Goal: Find specific page/section: Find specific page/section

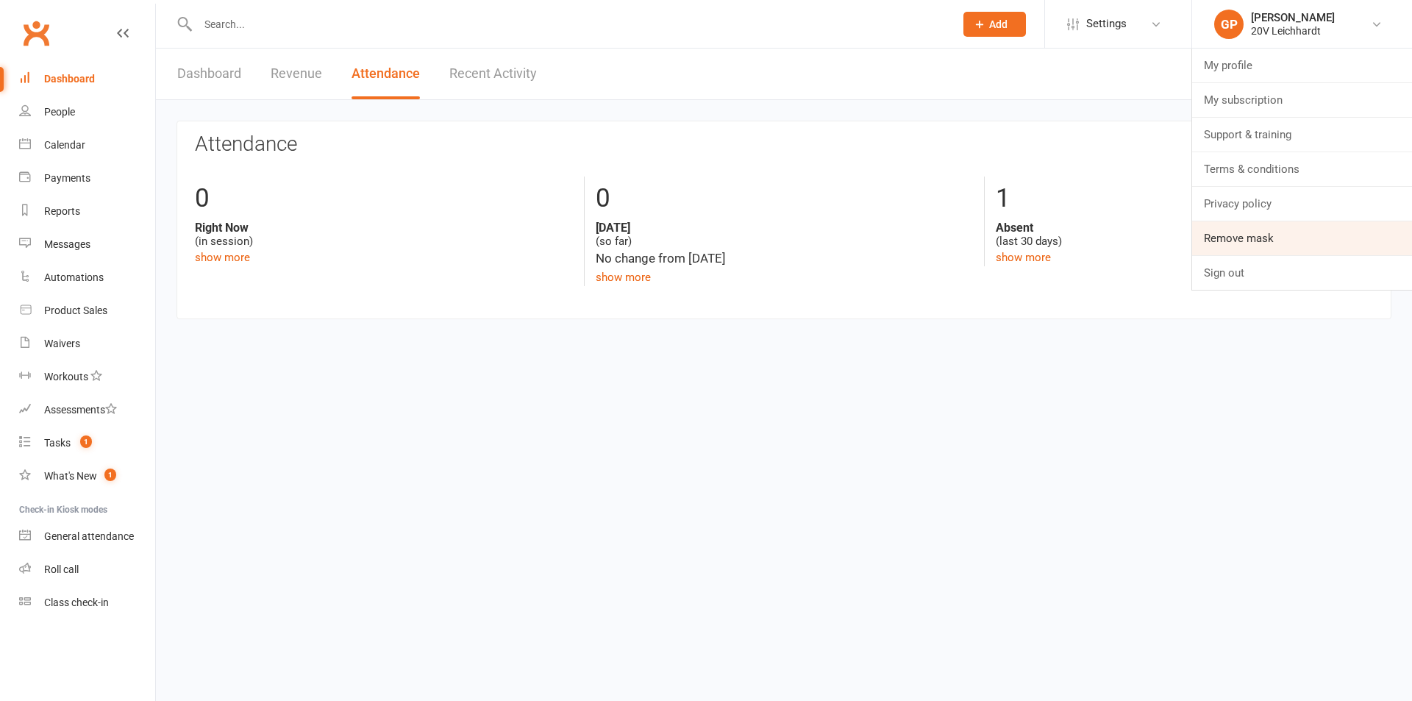
click at [1273, 240] on link "Remove mask" at bounding box center [1302, 238] width 220 height 34
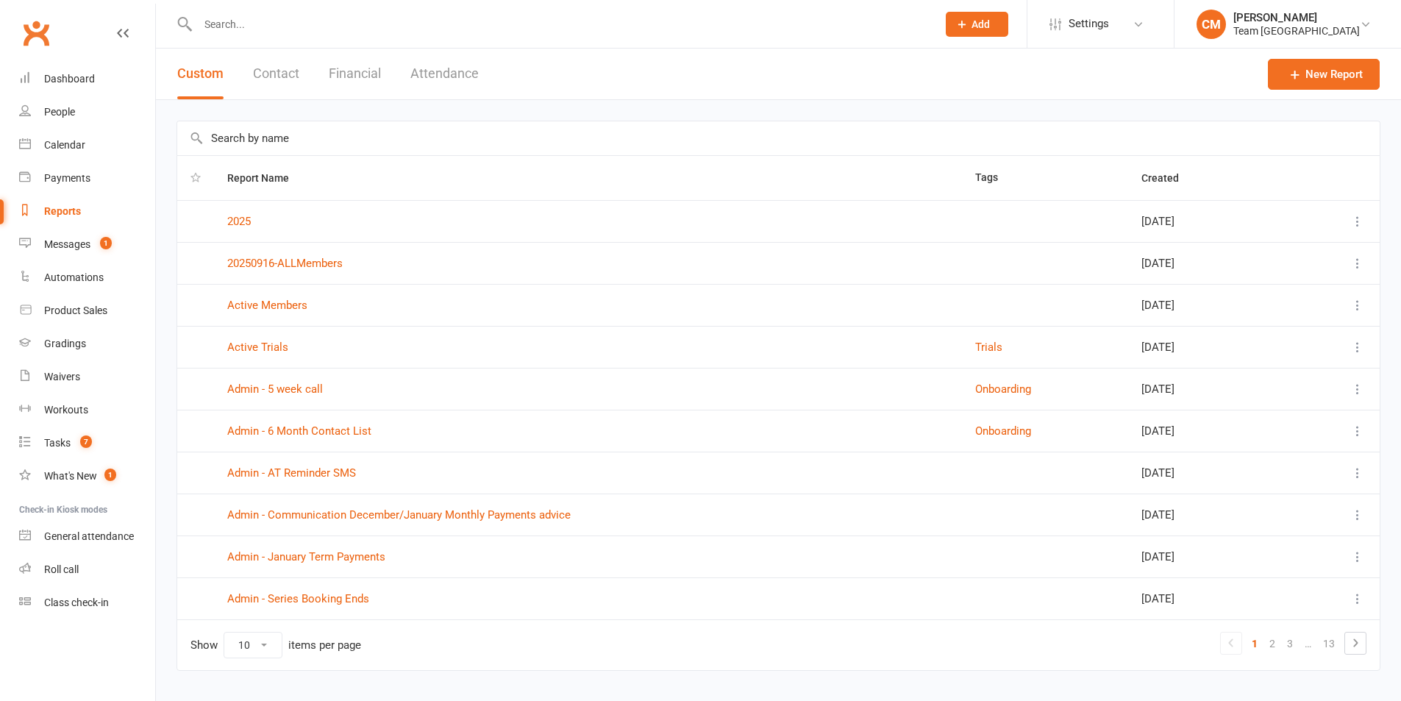
click at [259, 645] on select "10 25 50 100" at bounding box center [252, 644] width 57 height 25
select select "100"
click at [224, 632] on select "10 25 50 100" at bounding box center [252, 644] width 57 height 25
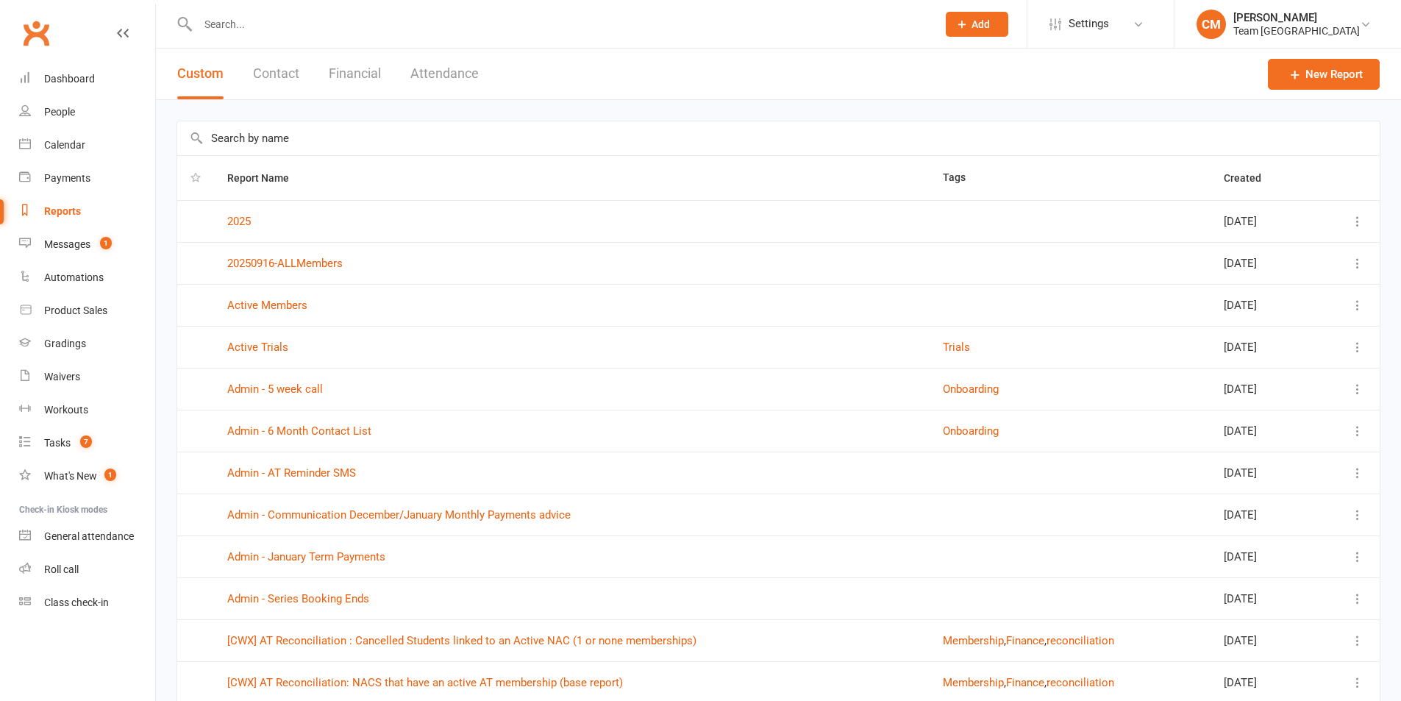
click at [435, 67] on button "Attendance" at bounding box center [444, 74] width 68 height 51
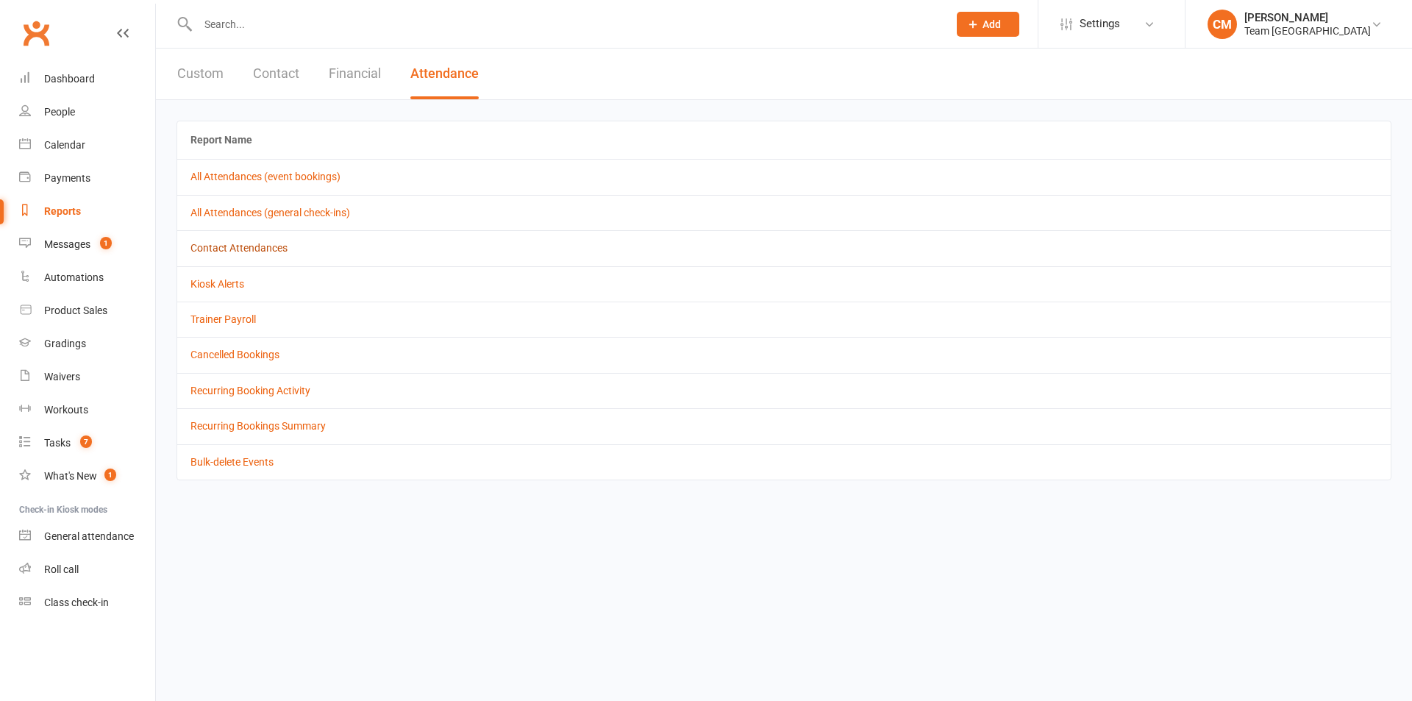
click at [248, 249] on link "Contact Attendances" at bounding box center [238, 248] width 97 height 12
